Goal: Task Accomplishment & Management: Manage account settings

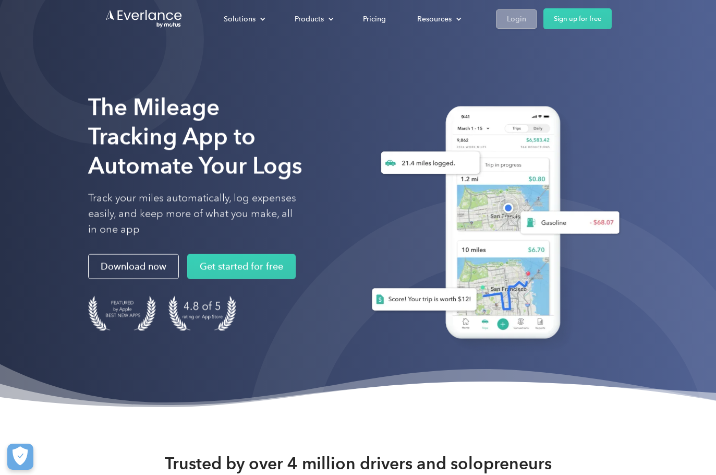
click at [524, 19] on div "Login" at bounding box center [516, 19] width 19 height 13
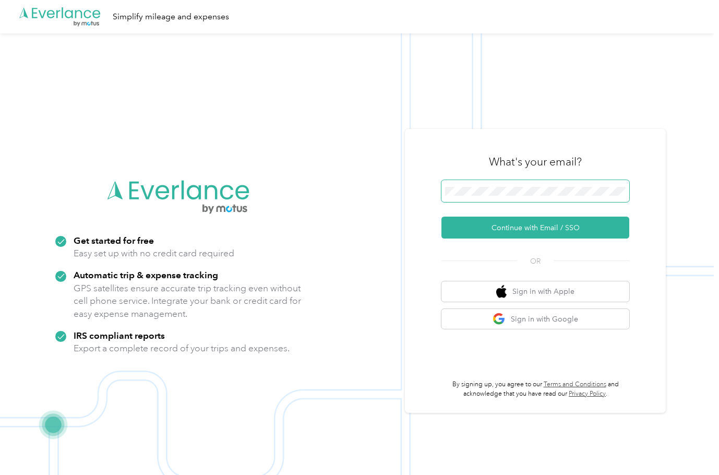
click at [514, 186] on span at bounding box center [535, 191] width 188 height 22
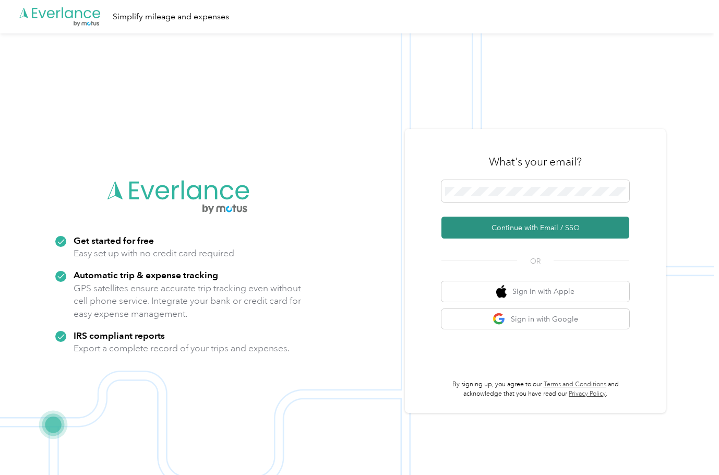
click at [485, 226] on button "Continue with Email / SSO" at bounding box center [535, 228] width 188 height 22
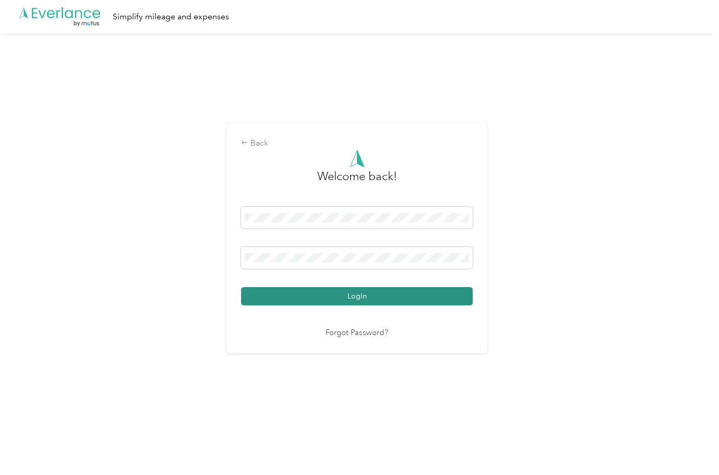
click at [316, 297] on button "Login" at bounding box center [357, 296] width 232 height 18
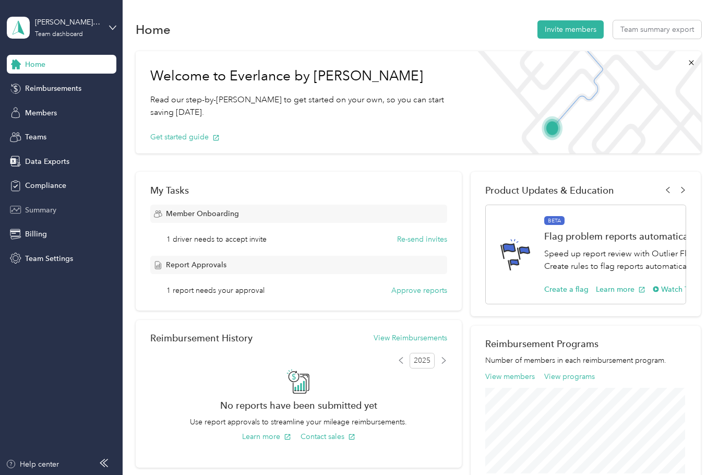
click at [39, 210] on span "Summary" at bounding box center [40, 210] width 31 height 11
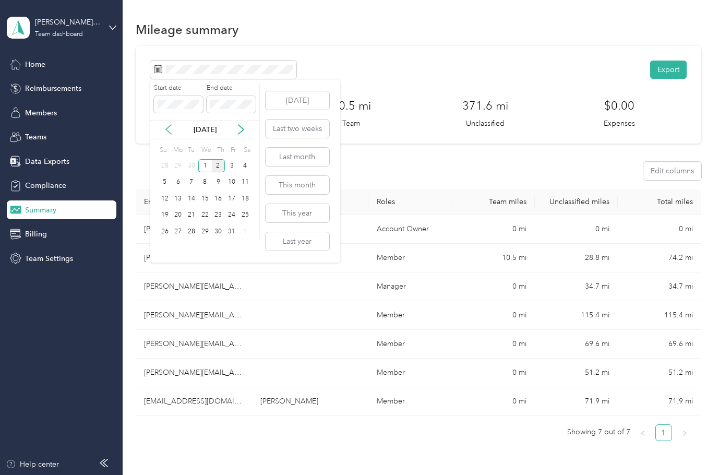
click at [169, 131] on icon at bounding box center [168, 129] width 10 height 10
click at [178, 163] on div "1" at bounding box center [178, 165] width 14 height 13
click at [189, 232] on div "30" at bounding box center [192, 231] width 14 height 13
